Goal: Task Accomplishment & Management: Check status

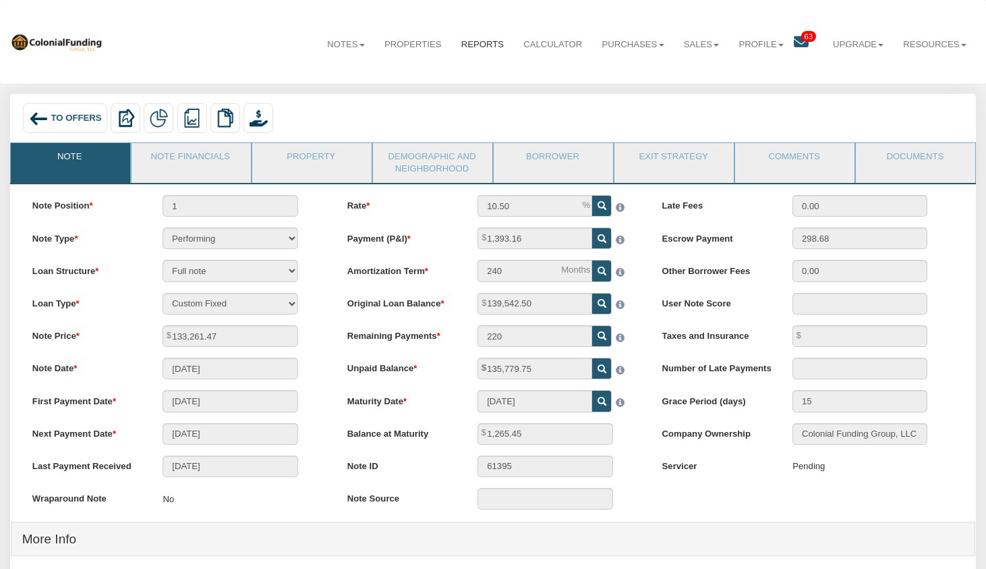
click at [486, 43] on link "Reports" at bounding box center [482, 44] width 63 height 33
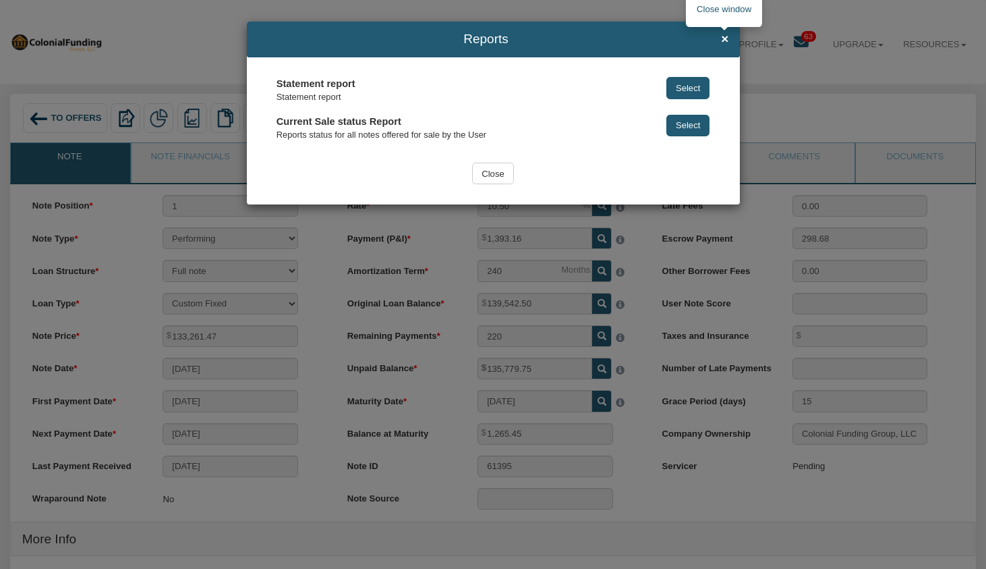
click at [726, 44] on span "×" at bounding box center [724, 39] width 7 height 14
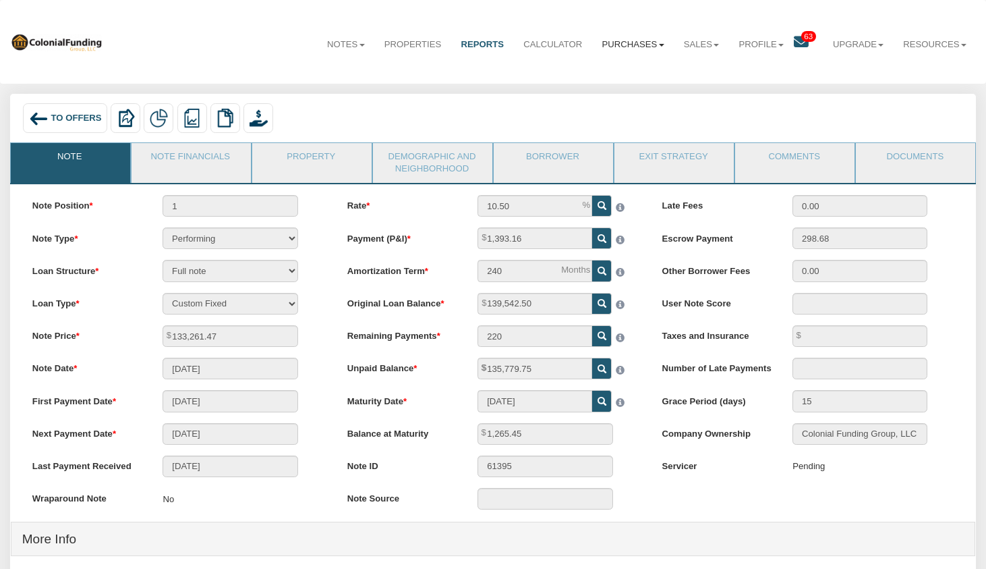
click at [633, 44] on link "Purchases" at bounding box center [633, 44] width 82 height 33
click at [606, 71] on link "Offers" at bounding box center [616, 73] width 114 height 17
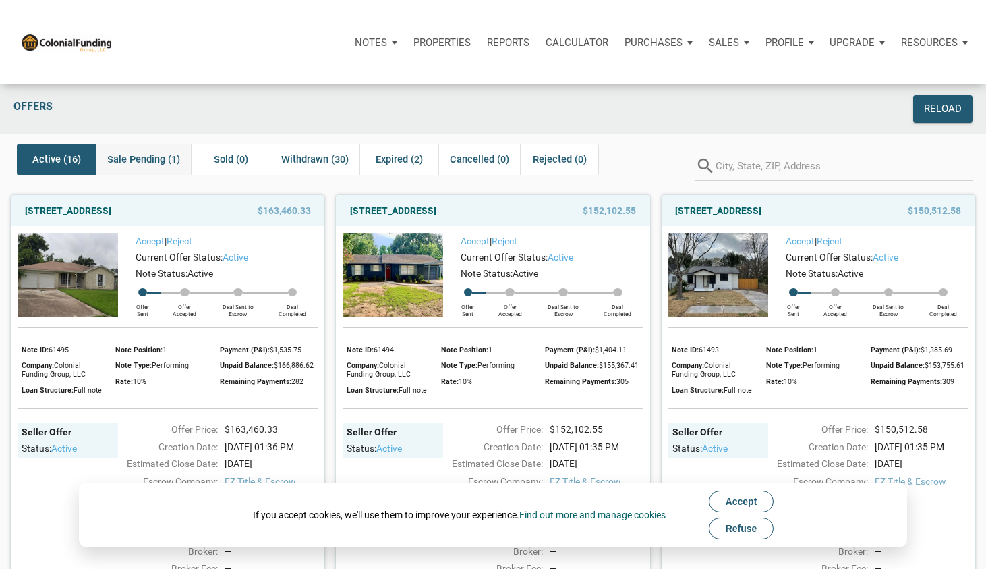
click at [159, 152] on span "Sale Pending (1)" at bounding box center [143, 159] width 73 height 16
